Goal: Information Seeking & Learning: Understand process/instructions

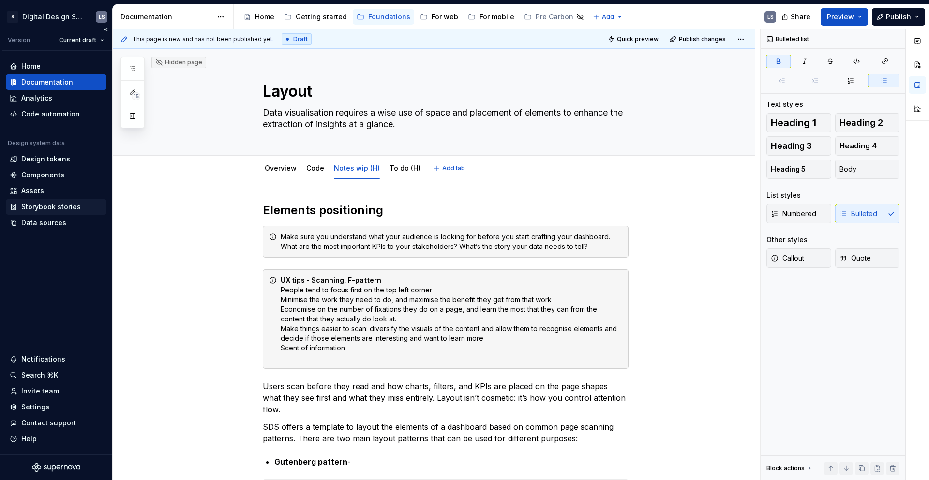
click at [75, 205] on div "Storybook stories" at bounding box center [51, 207] width 60 height 10
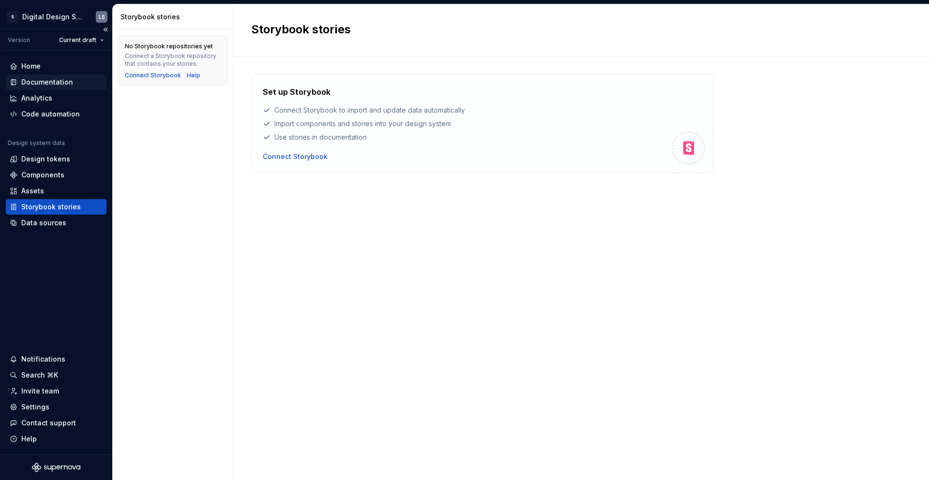
click at [72, 85] on div "Documentation" at bounding box center [56, 82] width 93 height 10
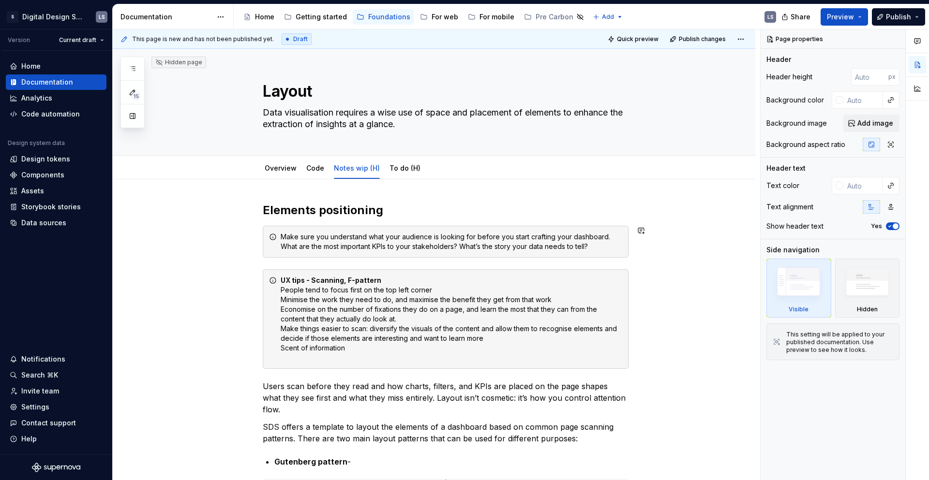
click at [373, 209] on h2 "Elements positioning" at bounding box center [446, 210] width 366 height 15
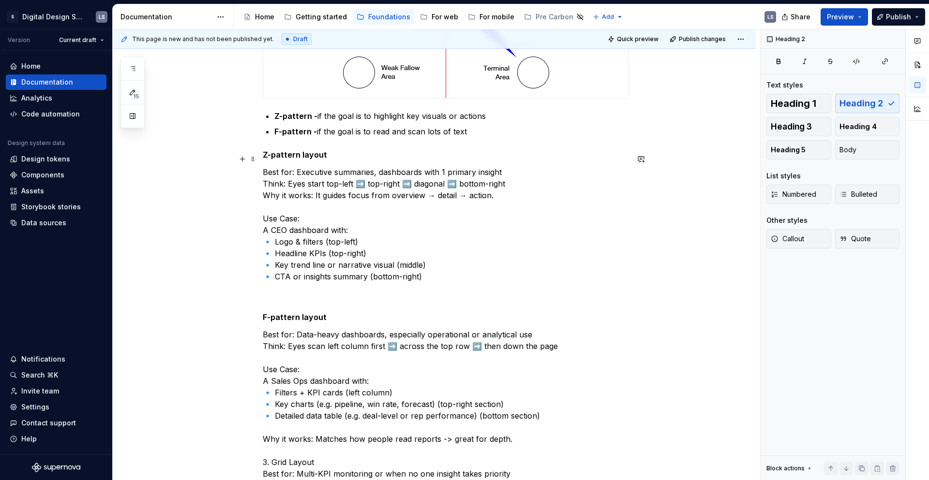
scroll to position [663, 0]
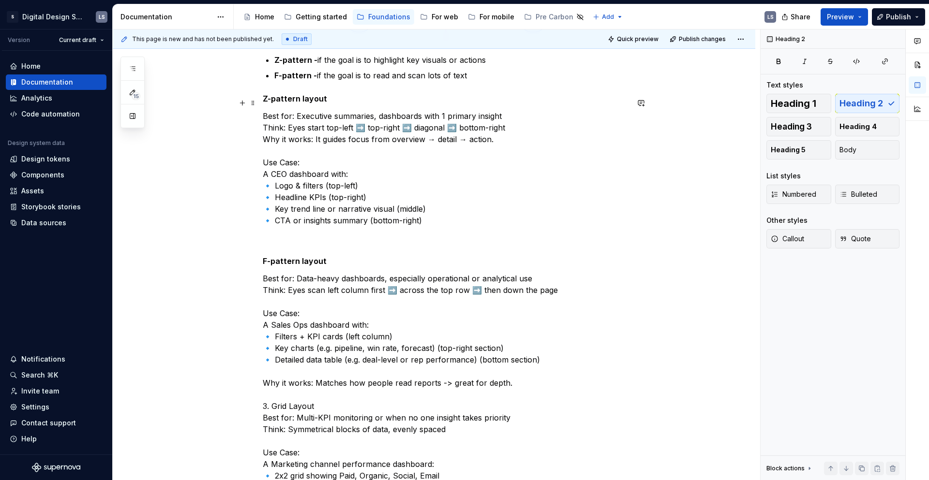
click at [320, 225] on p "Best for: Executive summaries, dashboards with 1 primary insight Think: Eyes st…" at bounding box center [446, 179] width 366 height 139
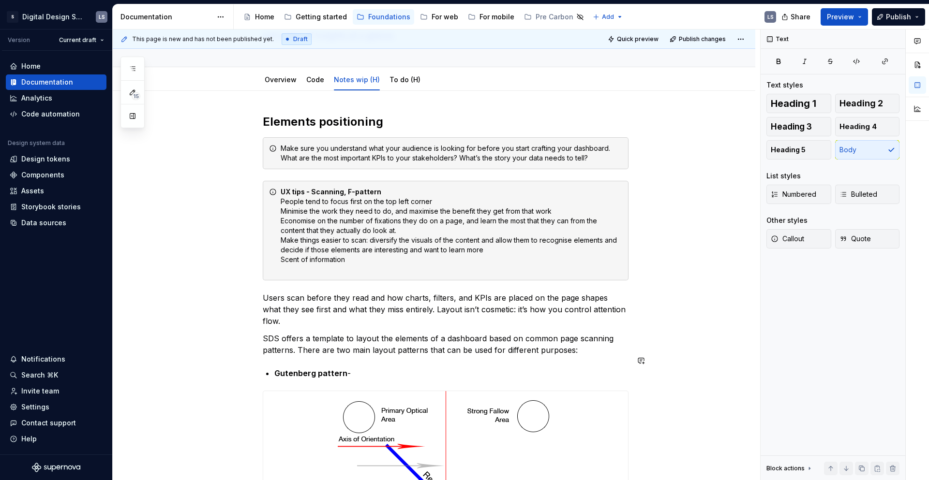
scroll to position [313, 0]
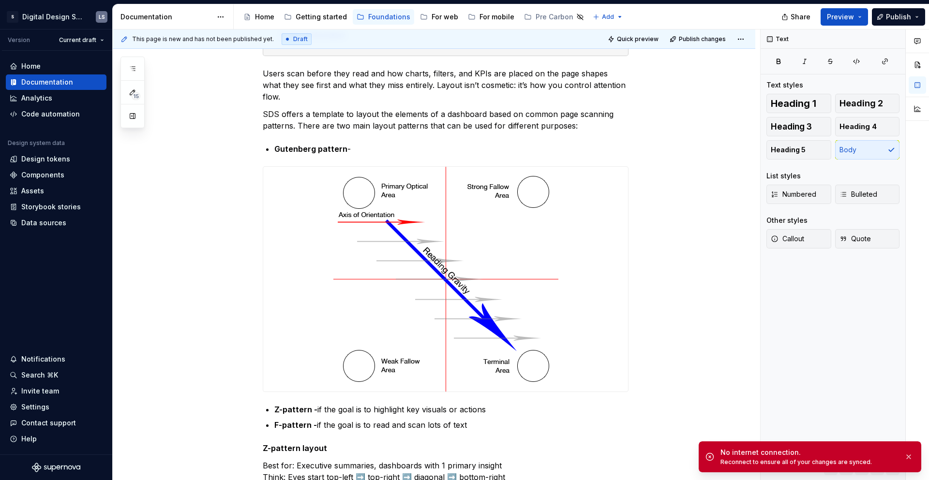
type textarea "*"
